Goal: Complete application form

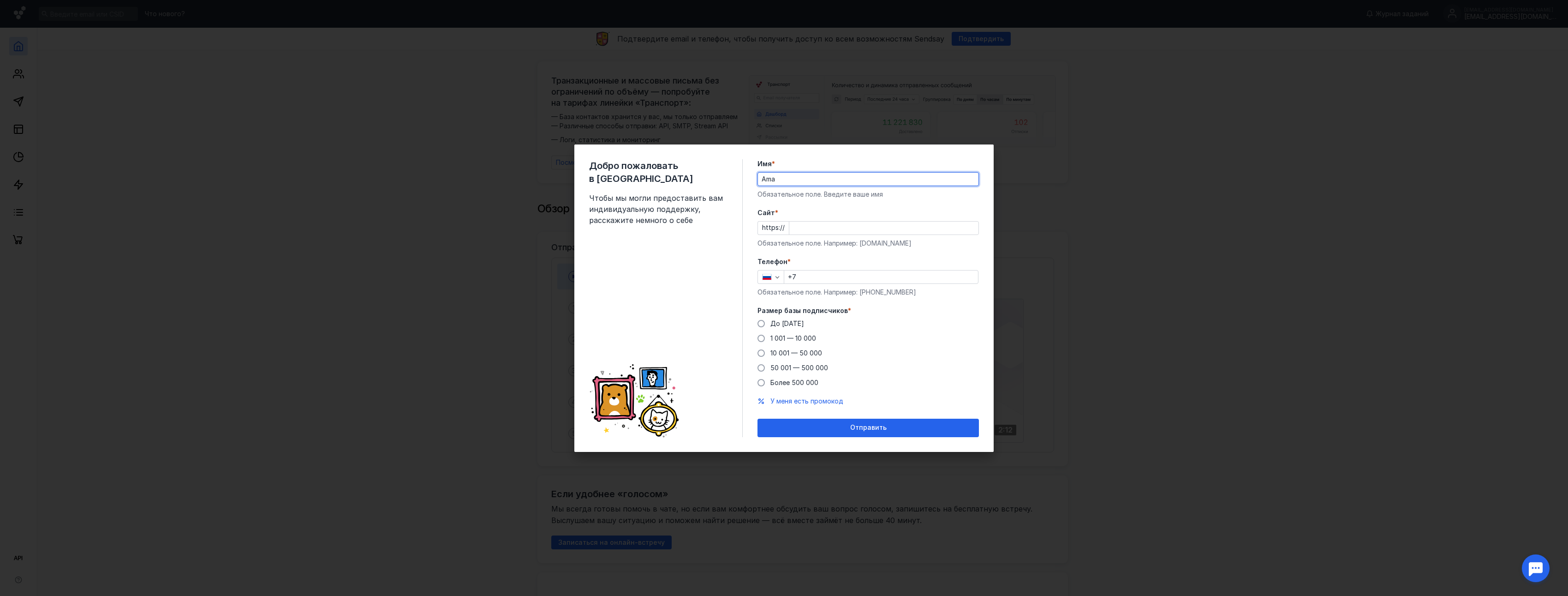
type input "Ama"
click at [799, 232] on input "Cайт *" at bounding box center [883, 228] width 189 height 13
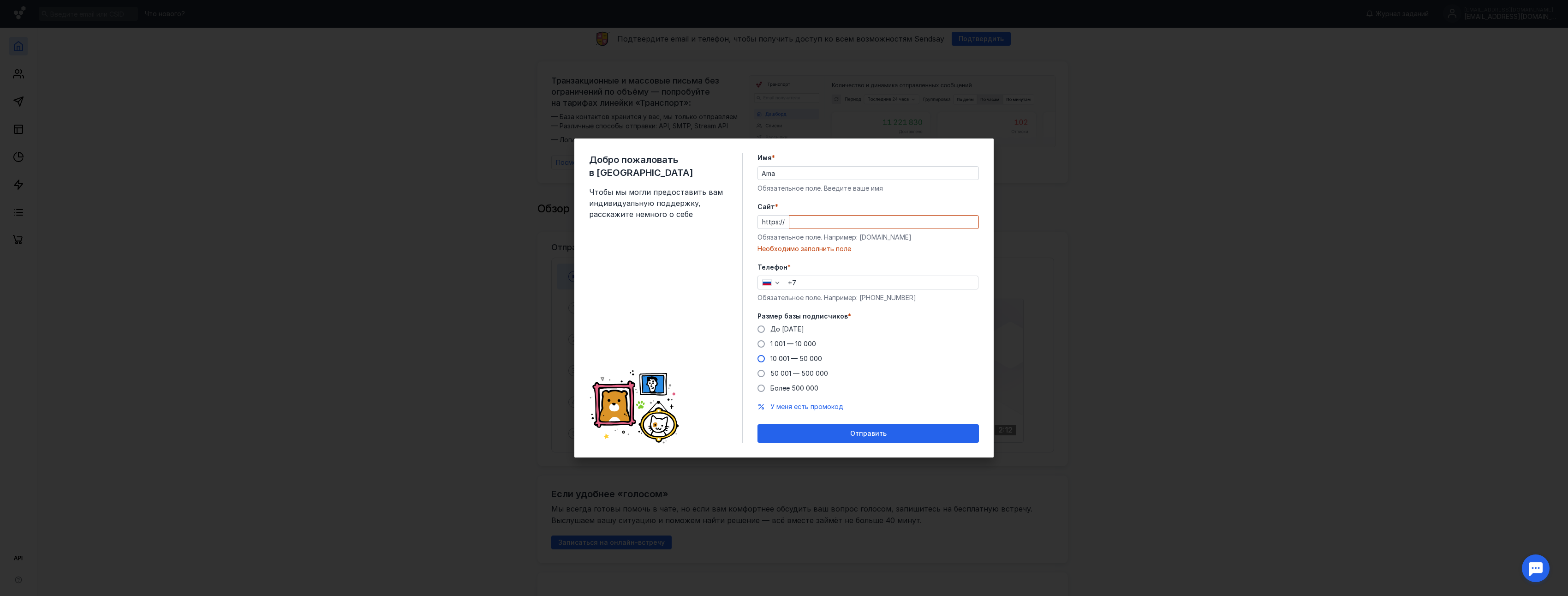
click at [808, 352] on div "До [DATE] 1 001 — 10 000 10 001 — 50 000 50 001 — 500 000 Более 500 000" at bounding box center [868, 359] width 221 height 68
click at [803, 357] on span "10 001 — 50 000" at bounding box center [797, 358] width 52 height 8
click at [0, 0] on input "10 001 — 50 000" at bounding box center [0, 0] width 0 height 0
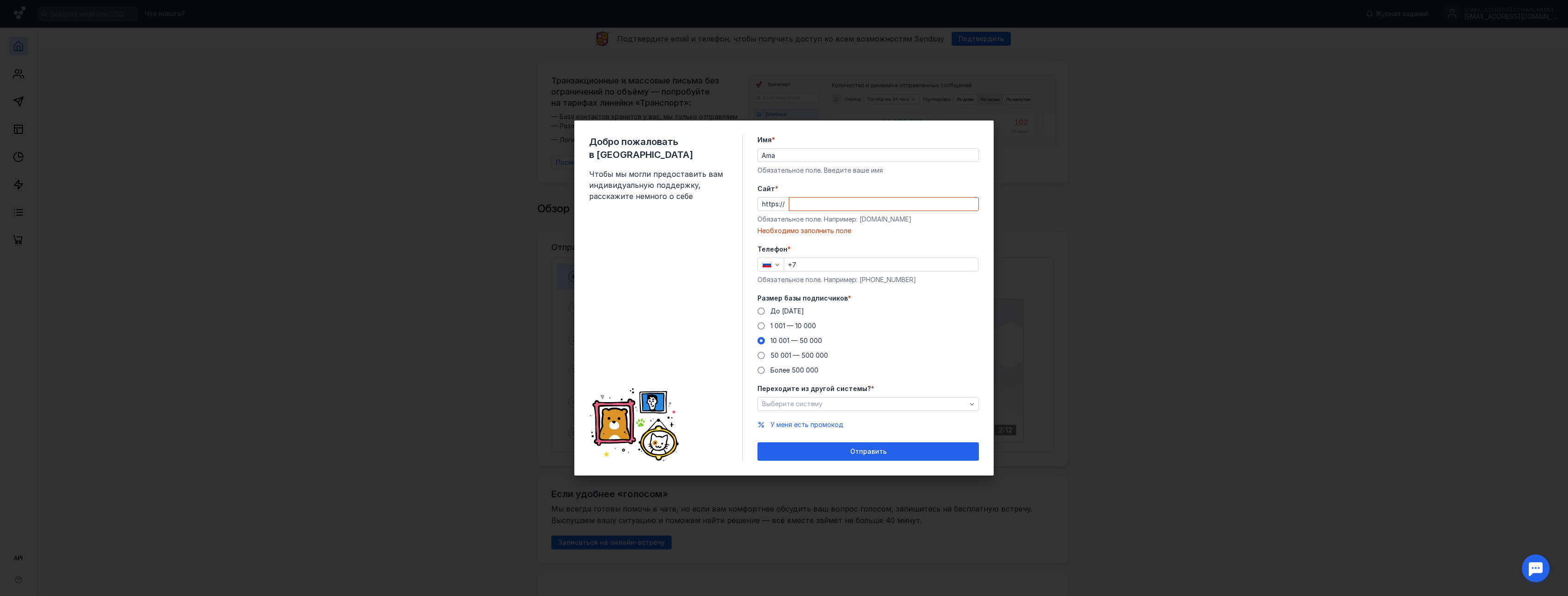
click at [797, 233] on div "Необходимо заполнить поле" at bounding box center [868, 231] width 221 height 10
click at [1026, 159] on div "Добро пожаловать в Sendsay Чтобы мы могли предоставить вам индивидуальную подде…" at bounding box center [784, 298] width 1568 height 596
click at [894, 397] on div "Выберите систему" at bounding box center [868, 404] width 221 height 14
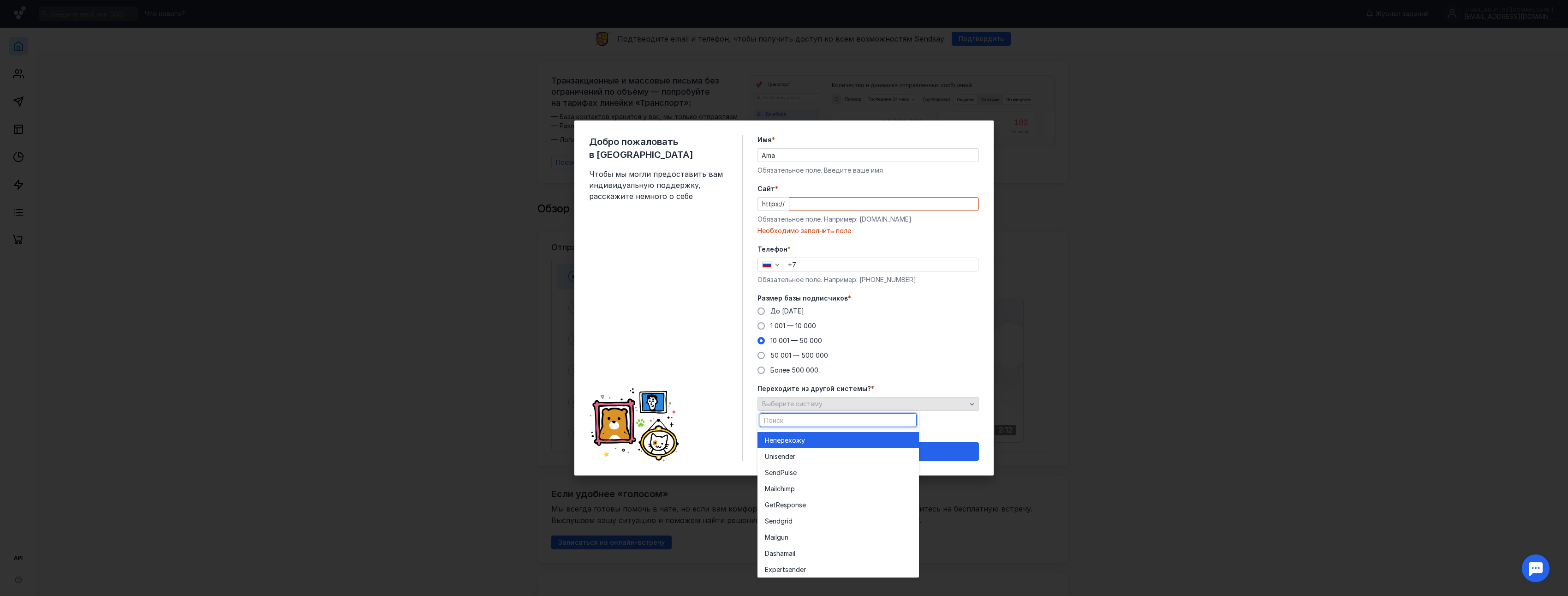
click at [896, 397] on div "Выберите систему" at bounding box center [868, 404] width 221 height 14
